Goal: Task Accomplishment & Management: Manage account settings

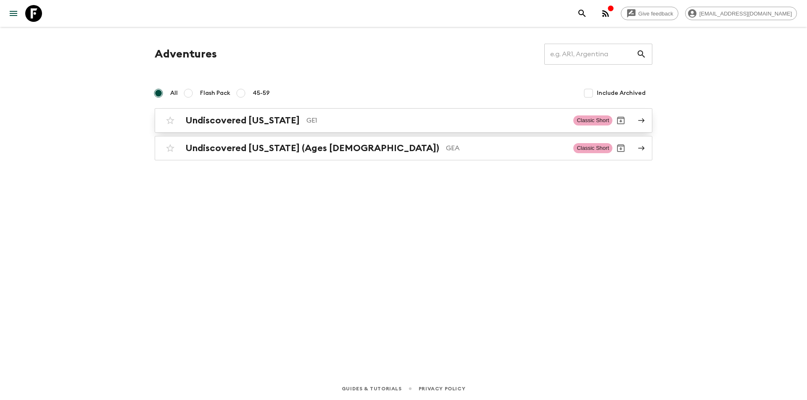
click at [233, 121] on h2 "Undiscovered [US_STATE]" at bounding box center [242, 120] width 114 height 11
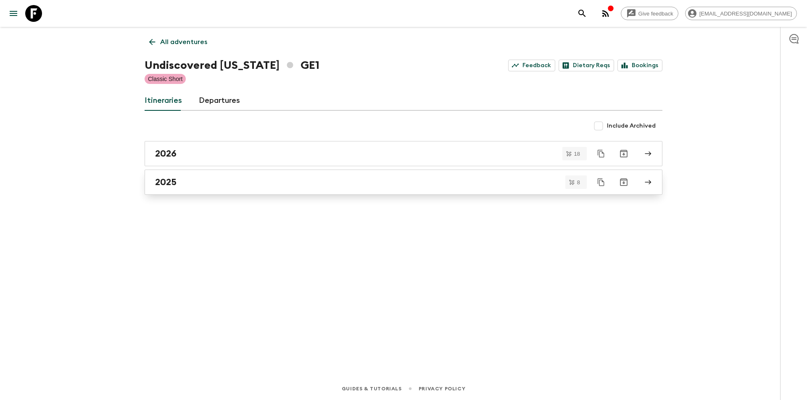
click at [211, 190] on link "2025" at bounding box center [404, 182] width 518 height 25
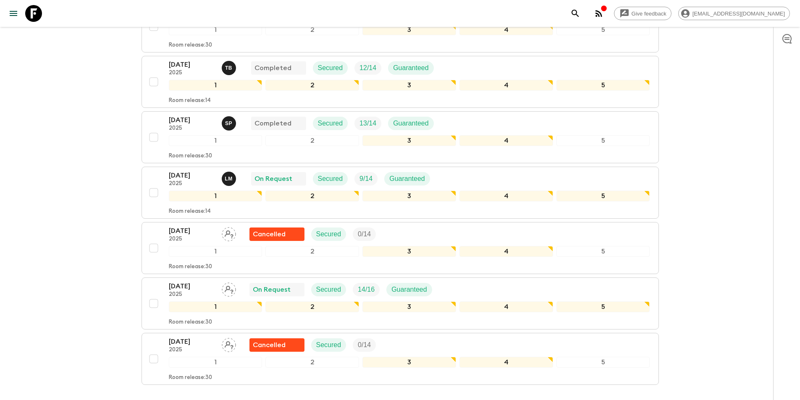
scroll to position [252, 0]
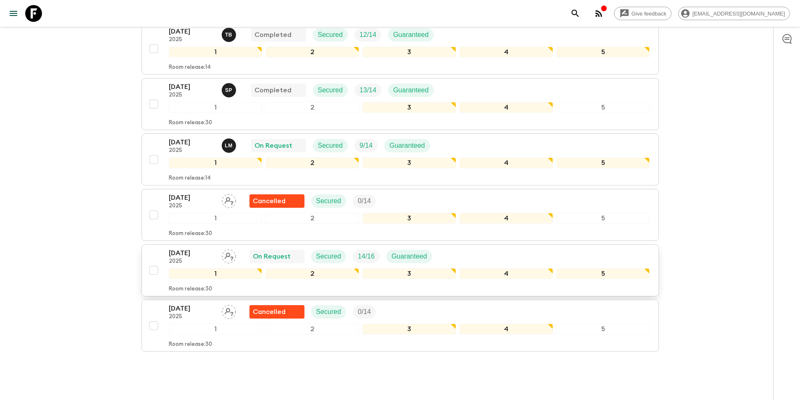
click at [183, 252] on p "[DATE]" at bounding box center [192, 253] width 46 height 10
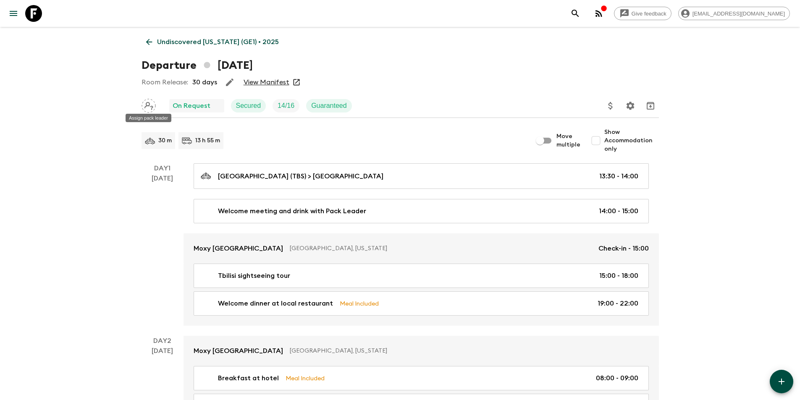
click at [150, 110] on div "Assign pack leader" at bounding box center [148, 115] width 47 height 15
click at [149, 104] on icon "Assign pack leader" at bounding box center [149, 106] width 14 height 14
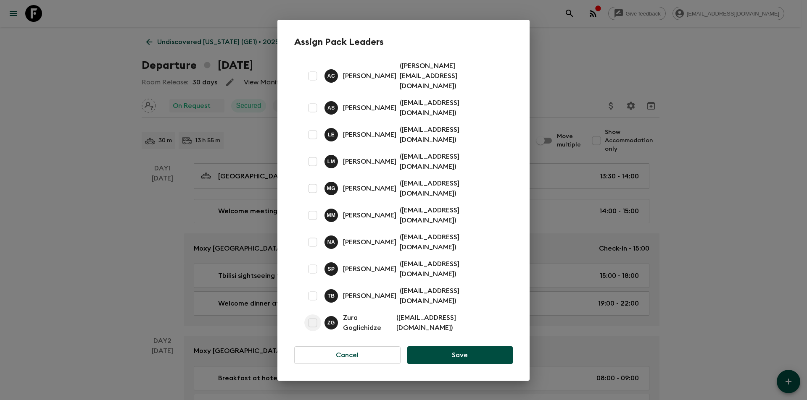
click at [313, 315] on input "checkbox" at bounding box center [312, 323] width 17 height 17
checkbox input "true"
click at [444, 347] on button "Save" at bounding box center [459, 356] width 105 height 18
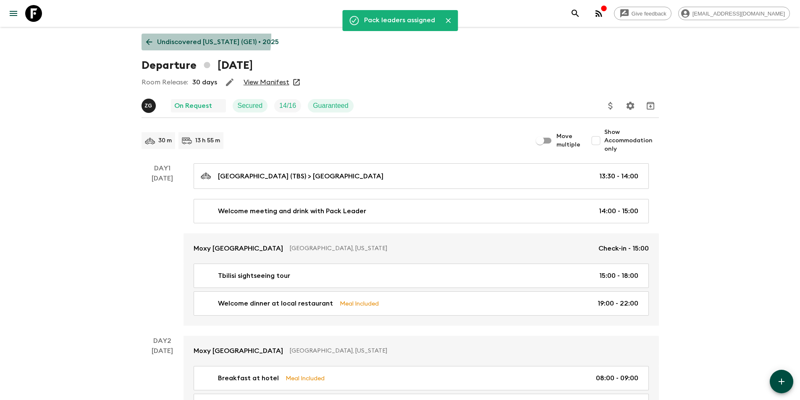
click at [155, 36] on link "Undiscovered [US_STATE] (GE1) • 2025" at bounding box center [213, 42] width 142 height 17
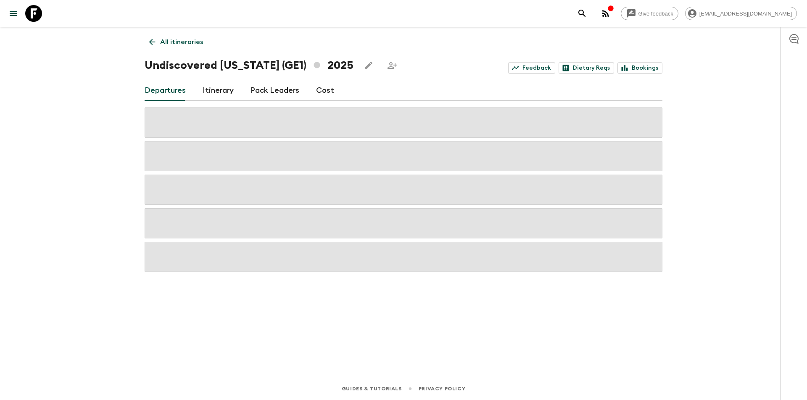
click at [155, 36] on link "All itineraries" at bounding box center [176, 42] width 63 height 17
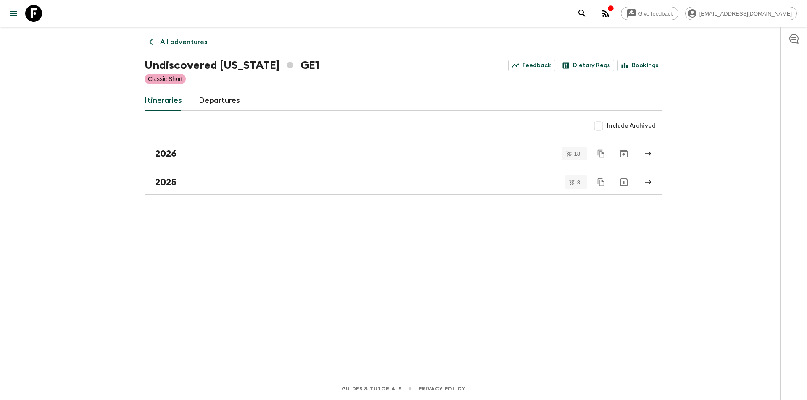
click at [152, 46] on icon at bounding box center [151, 41] width 9 height 9
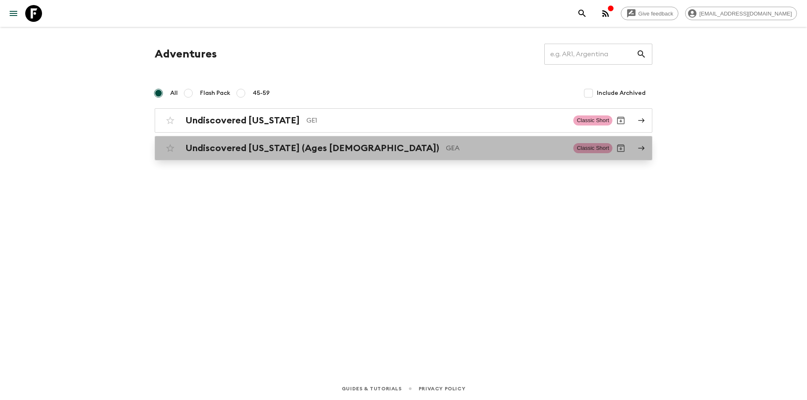
click at [199, 151] on h2 "Undiscovered [US_STATE] (Ages [DEMOGRAPHIC_DATA])" at bounding box center [312, 148] width 254 height 11
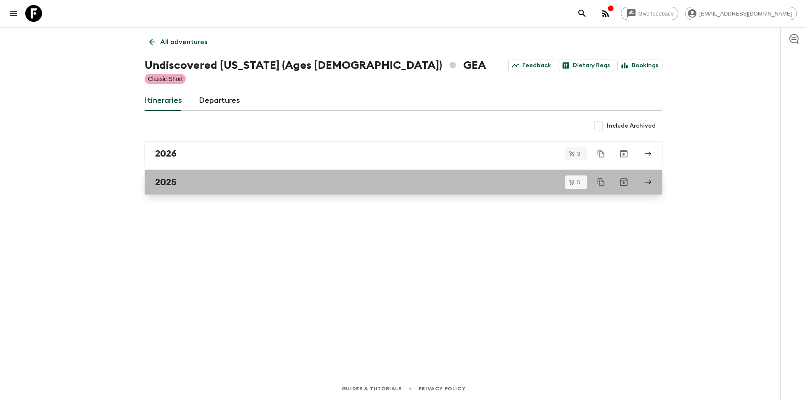
click at [173, 187] on h2 "2025" at bounding box center [165, 182] width 21 height 11
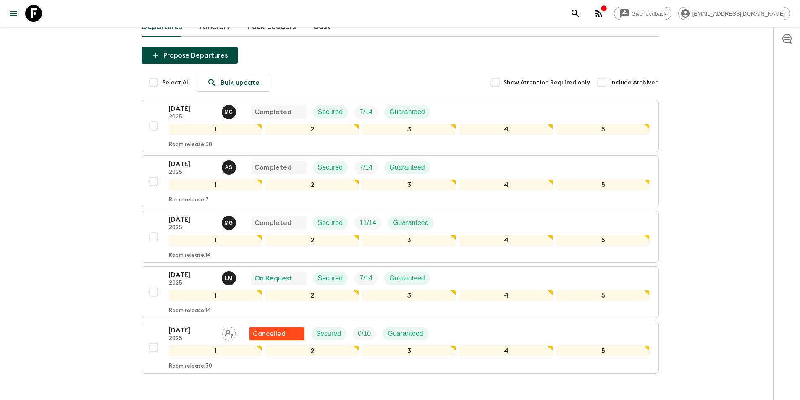
scroll to position [84, 0]
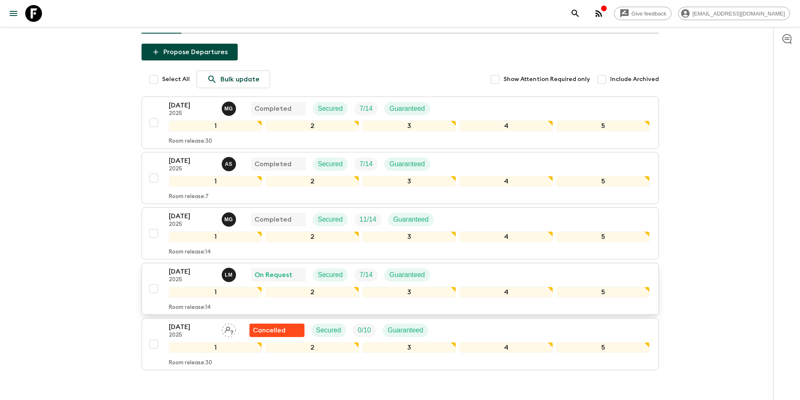
click at [187, 267] on p "[DATE]" at bounding box center [192, 272] width 46 height 10
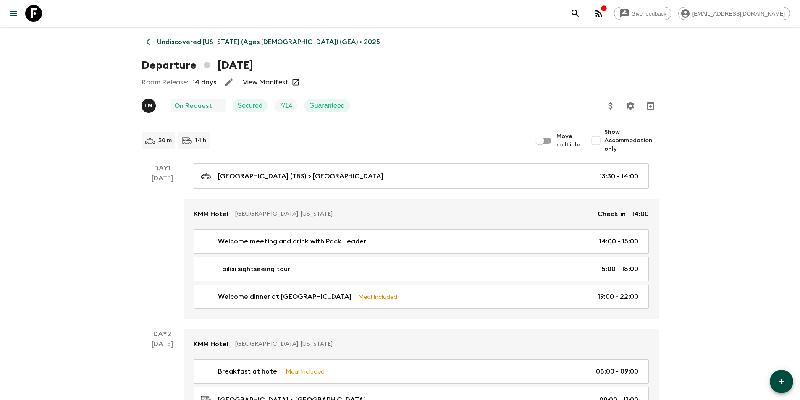
click at [261, 81] on link "View Manifest" at bounding box center [266, 82] width 46 height 8
